Goal: Transaction & Acquisition: Purchase product/service

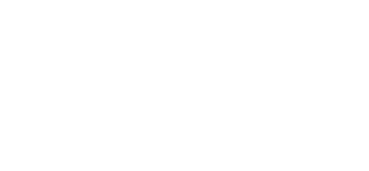
select select "**********"
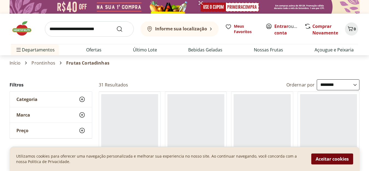
scroll to position [42, 0]
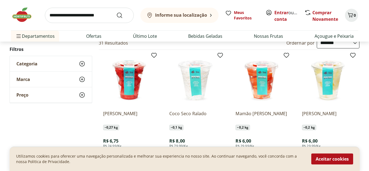
drag, startPoint x: 331, startPoint y: 159, endPoint x: 105, endPoint y: 93, distance: 235.1
click at [331, 159] on button "Aceitar cookies" at bounding box center [332, 158] width 42 height 11
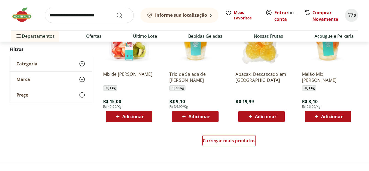
scroll to position [328, 0]
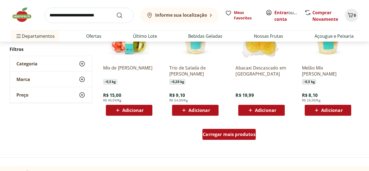
click at [242, 136] on span "Carregar mais produtos" at bounding box center [229, 134] width 53 height 4
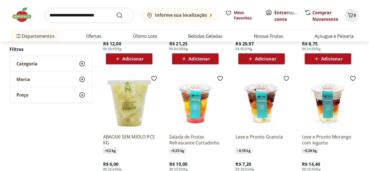
scroll to position [629, 0]
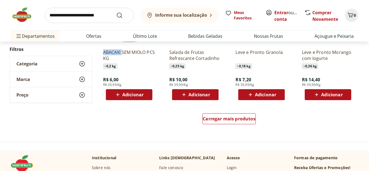
scroll to position [711, 0]
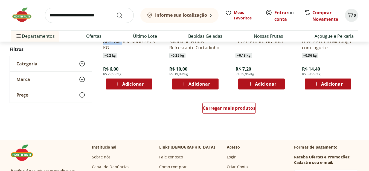
drag, startPoint x: 66, startPoint y: 84, endPoint x: 97, endPoint y: 119, distance: 47.7
click at [100, 116] on div "Carregar mais produtos" at bounding box center [229, 109] width 265 height 26
drag, startPoint x: 101, startPoint y: 115, endPoint x: 105, endPoint y: 112, distance: 5.7
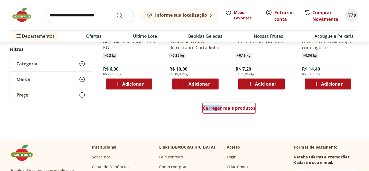
click at [101, 115] on div "Carregar mais produtos" at bounding box center [229, 109] width 265 height 26
click at [106, 112] on div "Carregar mais produtos" at bounding box center [229, 109] width 265 height 26
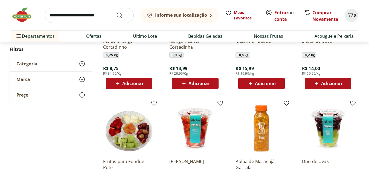
scroll to position [465, 0]
